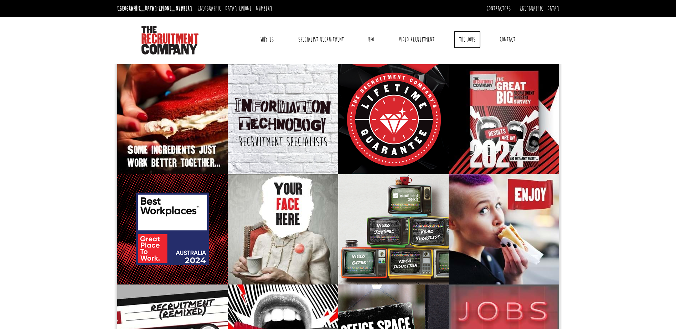
click at [463, 38] on link "The Jobs" at bounding box center [467, 40] width 27 height 18
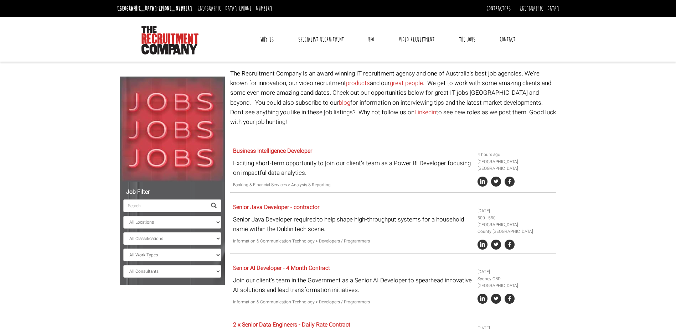
click at [175, 206] on input "search" at bounding box center [164, 206] width 83 height 13
click at [213, 206] on span at bounding box center [214, 206] width 6 height 6
click at [171, 209] on input "search" at bounding box center [164, 206] width 83 height 13
click at [165, 220] on select "All Locations [GEOGRAPHIC_DATA] [GEOGRAPHIC_DATA] [GEOGRAPHIC_DATA] [GEOGRAPHIC…" at bounding box center [172, 222] width 98 height 13
select select "Sydney CBD"
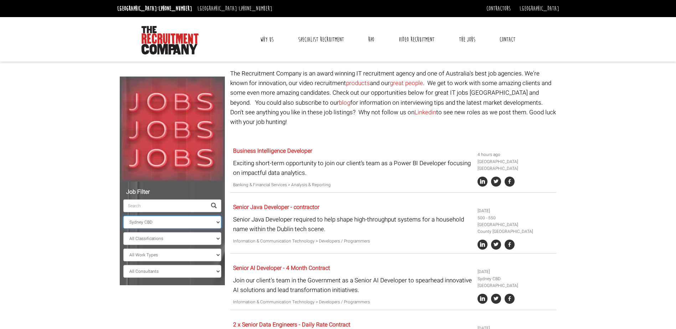
click at [123, 216] on select "All Locations [GEOGRAPHIC_DATA] [GEOGRAPHIC_DATA] [GEOGRAPHIC_DATA] [GEOGRAPHIC…" at bounding box center [172, 222] width 98 height 13
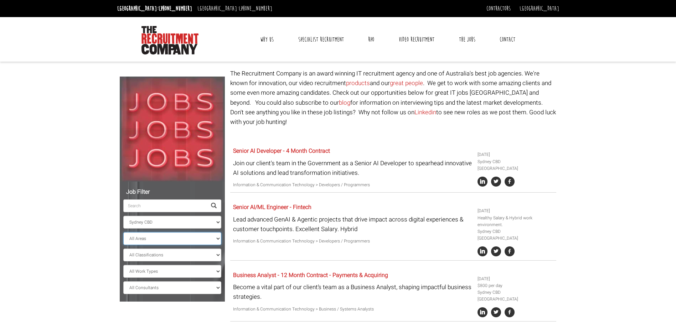
click at [144, 240] on select "All Areas [GEOGRAPHIC_DATA]" at bounding box center [172, 238] width 98 height 13
select select "[GEOGRAPHIC_DATA]"
click at [123, 232] on select "All Areas [GEOGRAPHIC_DATA]" at bounding box center [172, 238] width 98 height 13
click at [148, 270] on select "All Work Types Full Time Part Time Casual Contract / Temp" at bounding box center [172, 271] width 98 height 13
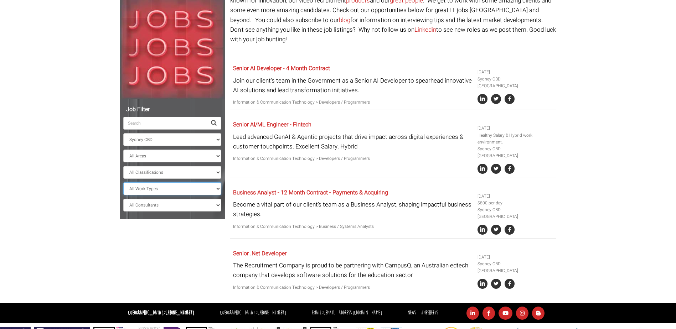
scroll to position [89, 0]
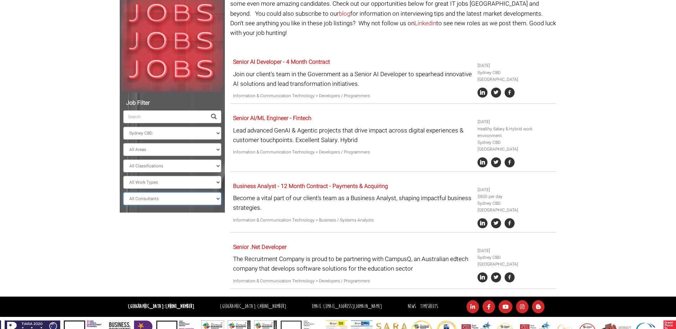
click at [220, 201] on select "All Consultants [PERSON_NAME] - Infrastructure, Cloud & DevOps, Contract [PERSO…" at bounding box center [172, 198] width 98 height 13
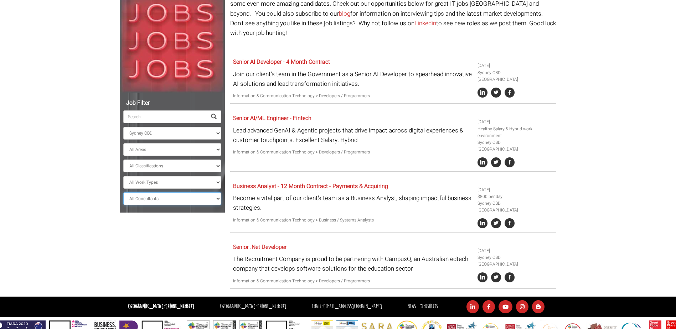
click at [218, 201] on select "All Consultants [PERSON_NAME] - Infrastructure, Cloud & DevOps, Contract [PERSO…" at bounding box center [172, 198] width 98 height 13
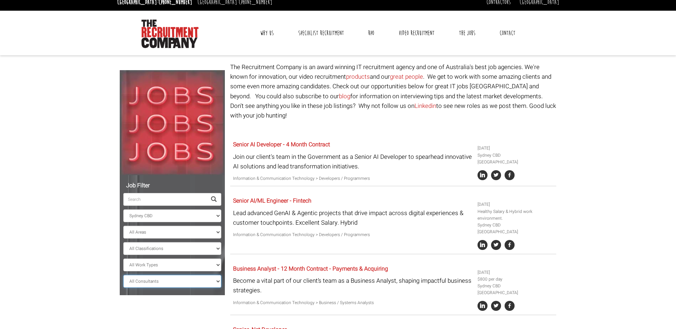
scroll to position [0, 0]
